Goal: Task Accomplishment & Management: Use online tool/utility

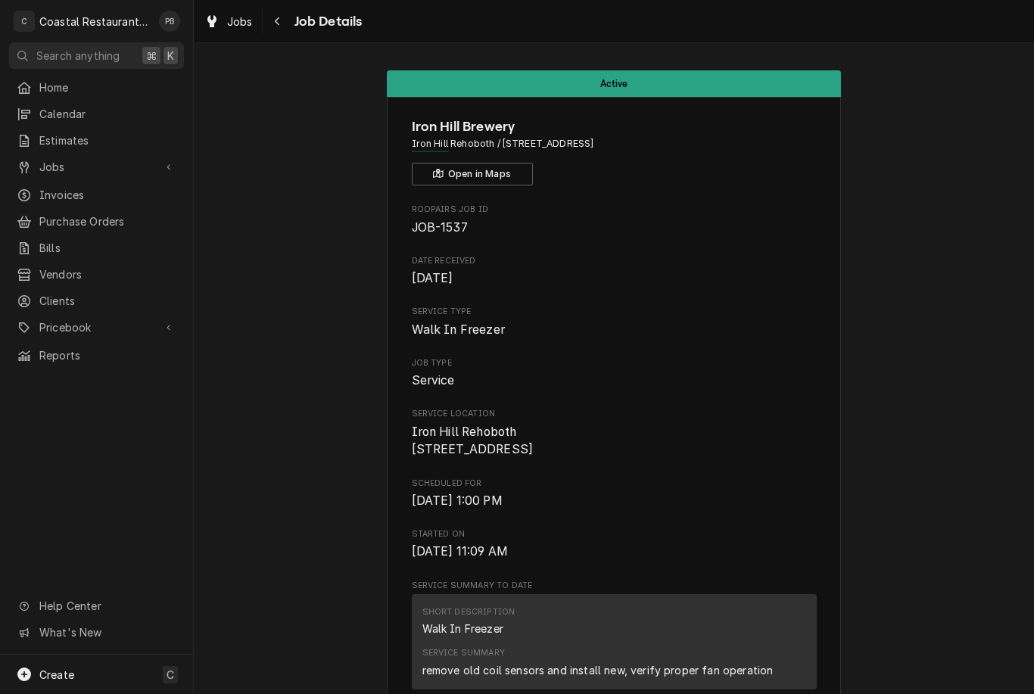
click at [67, 163] on span "Jobs" at bounding box center [96, 167] width 114 height 16
click at [76, 195] on span "Jobs" at bounding box center [107, 193] width 137 height 16
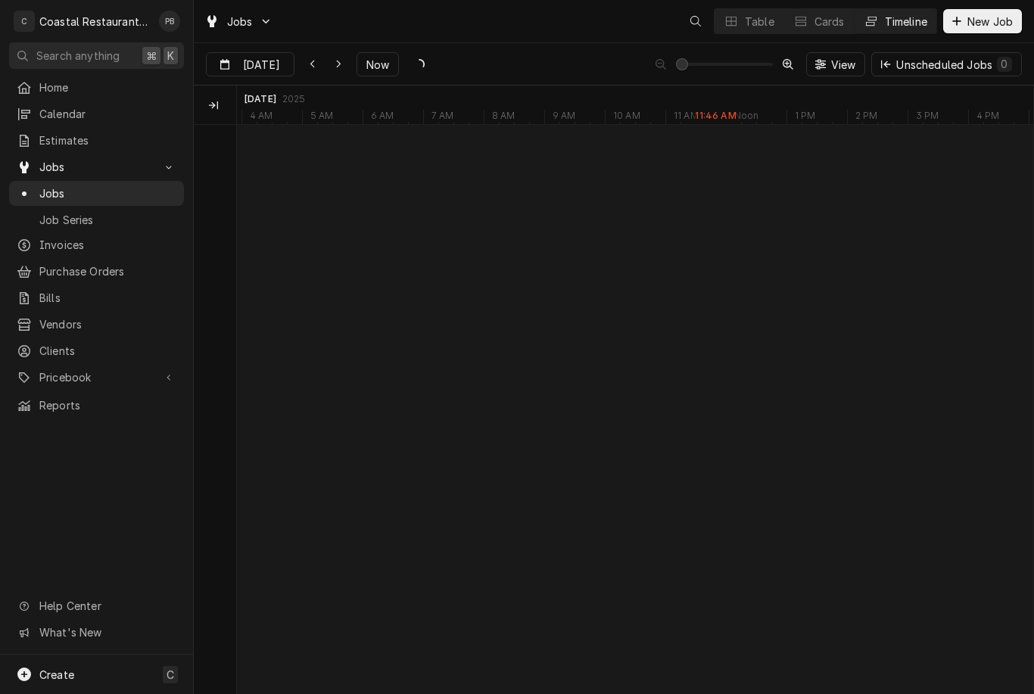
scroll to position [0, 15771]
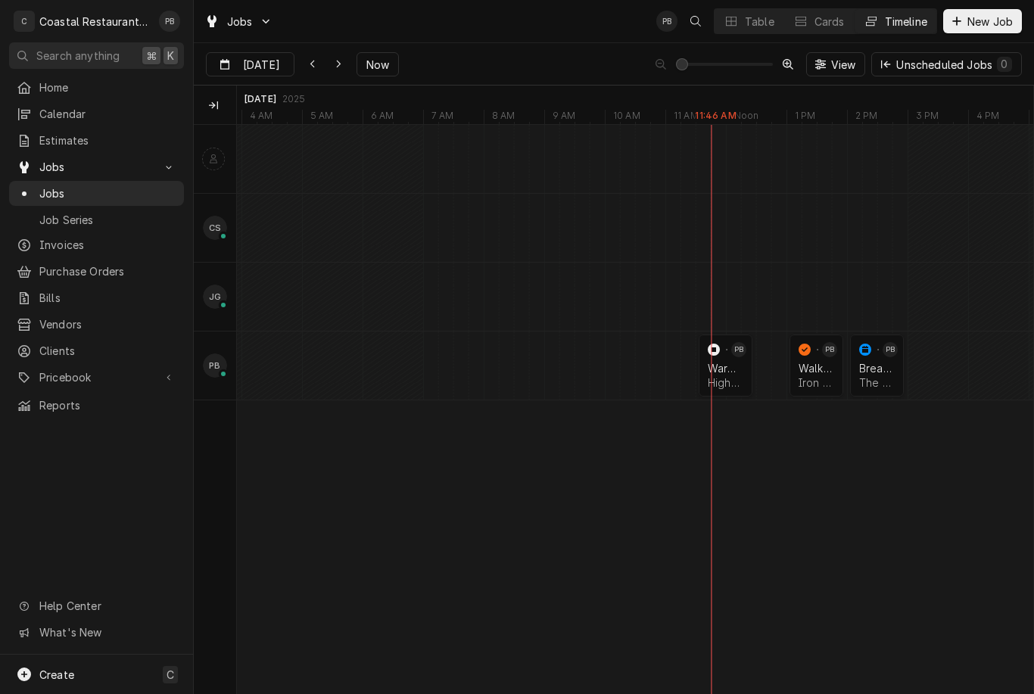
click at [374, 73] on button "Now" at bounding box center [378, 64] width 42 height 24
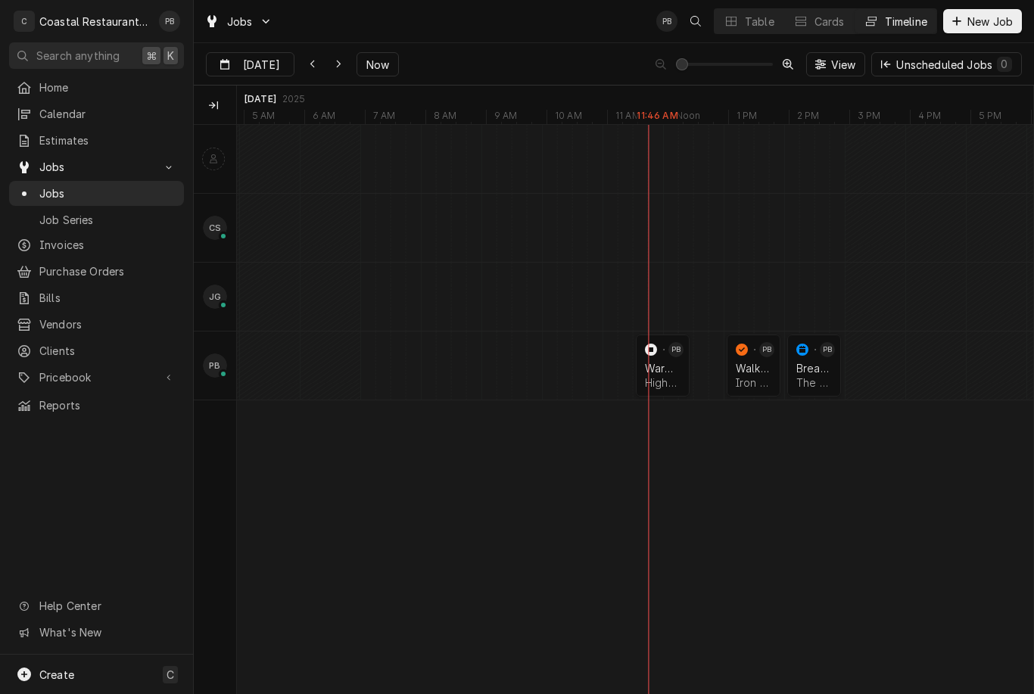
scroll to position [0, 15855]
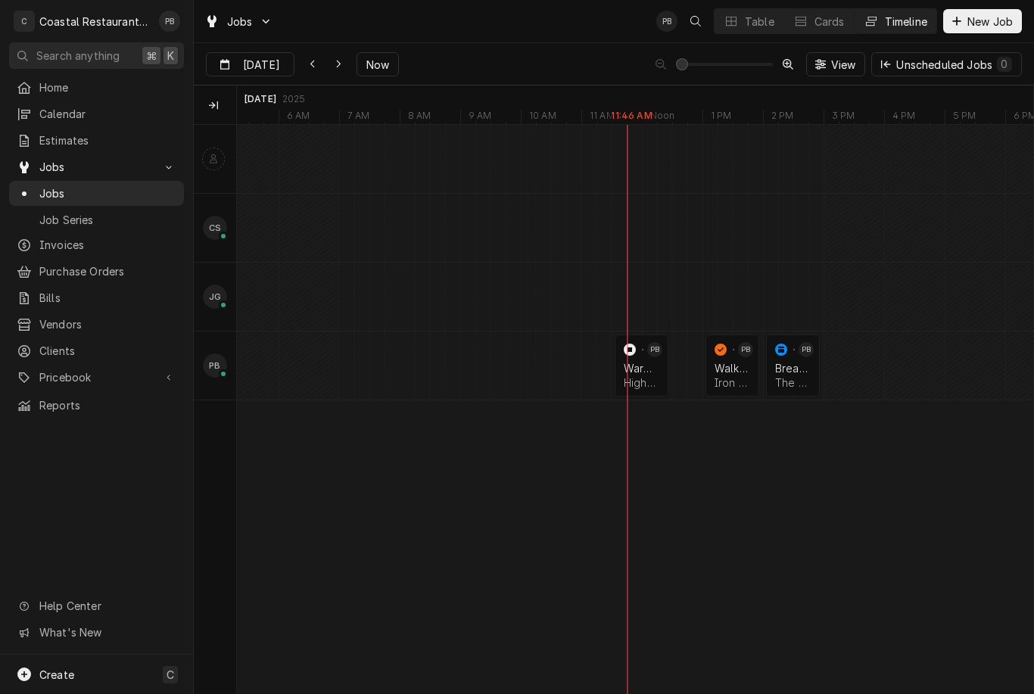
click at [799, 360] on div "Bread Machine The Station on Kings | Lewes, 19958" at bounding box center [793, 375] width 42 height 33
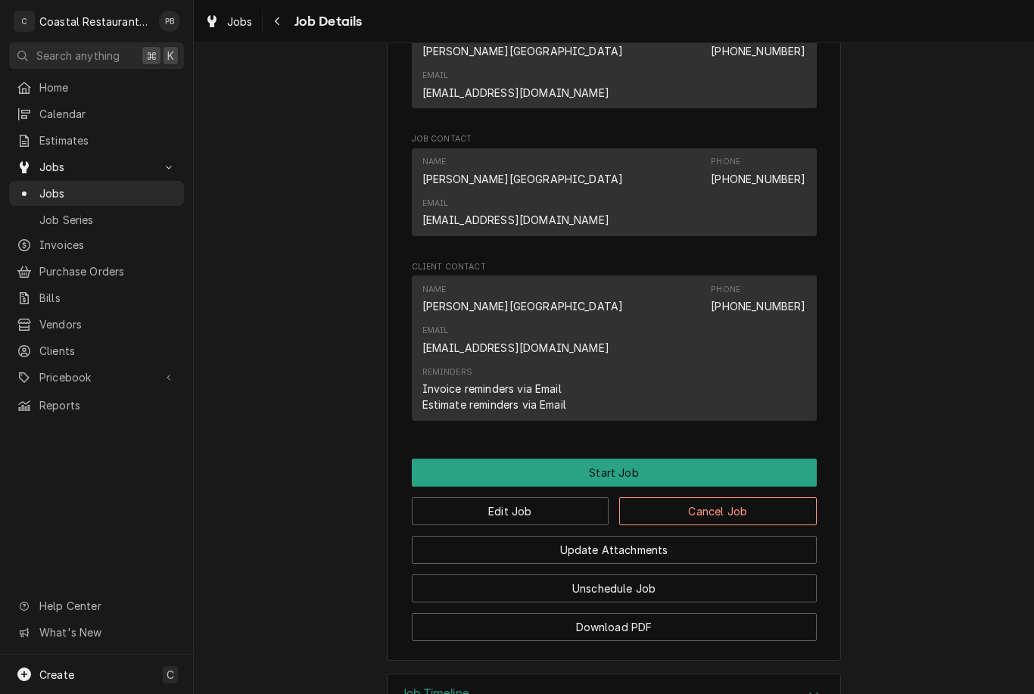
scroll to position [885, 0]
click at [666, 459] on button "Start Job" at bounding box center [614, 473] width 405 height 28
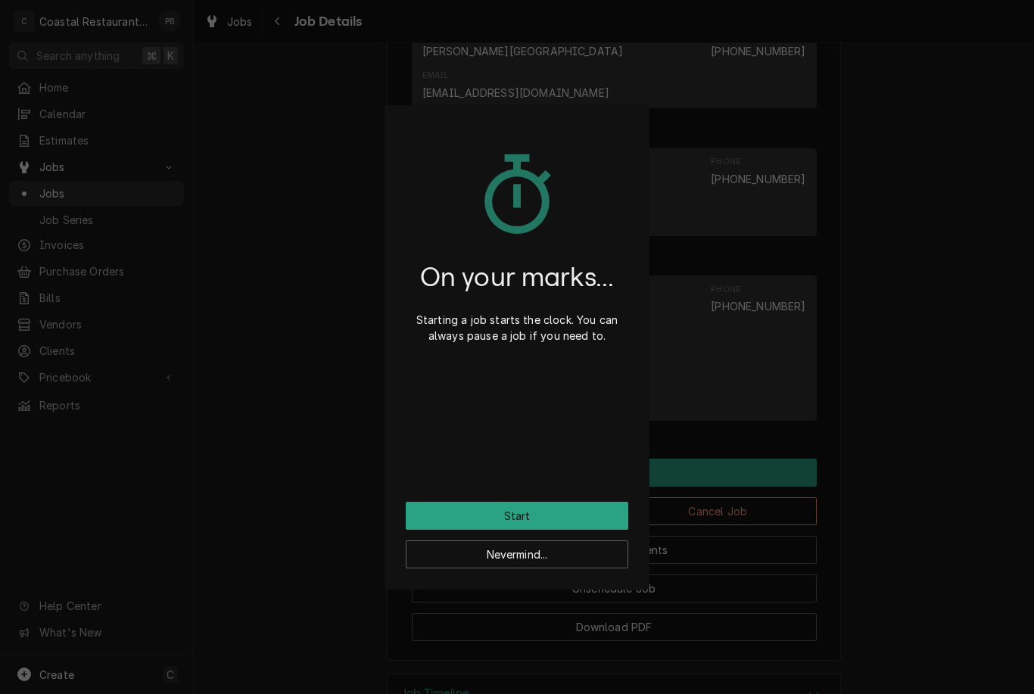
click at [547, 527] on button "Start" at bounding box center [517, 516] width 223 height 28
